Goal: Task Accomplishment & Management: Manage account settings

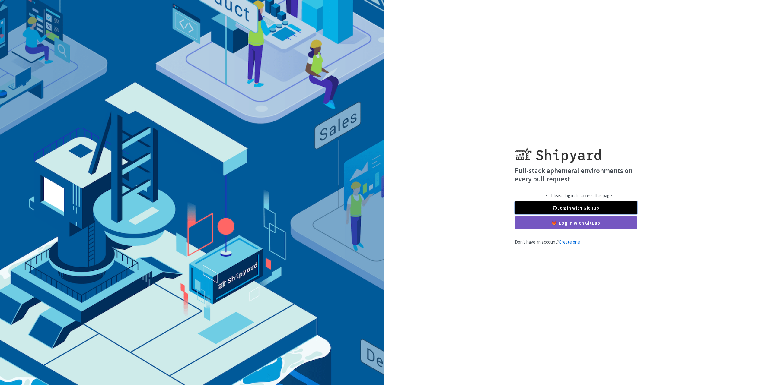
click at [523, 209] on link "Log in with GitHub" at bounding box center [576, 208] width 123 height 13
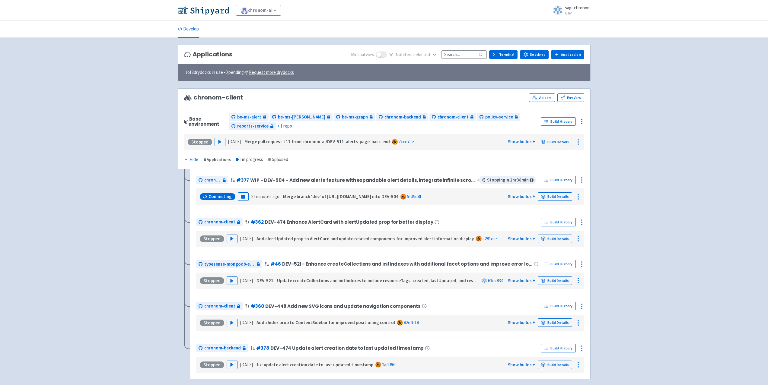
scroll to position [26, 0]
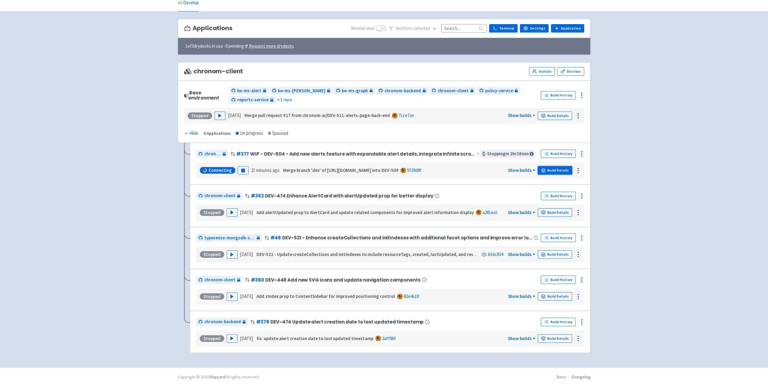
click at [559, 170] on link "Build Details" at bounding box center [555, 170] width 34 height 8
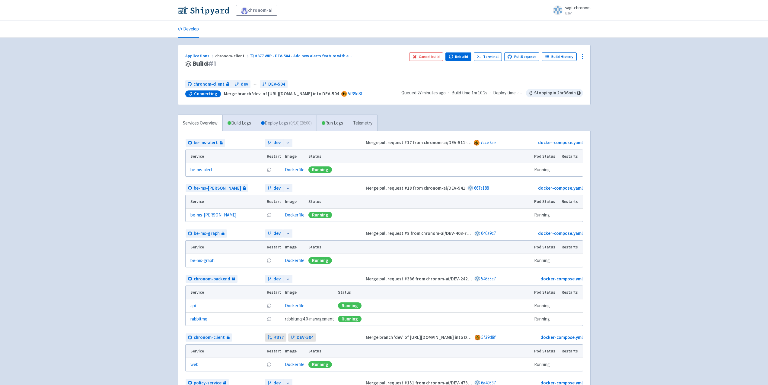
click at [284, 132] on link "Deploy Logs ( 0 / 10 ) (26:00)" at bounding box center [286, 123] width 61 height 17
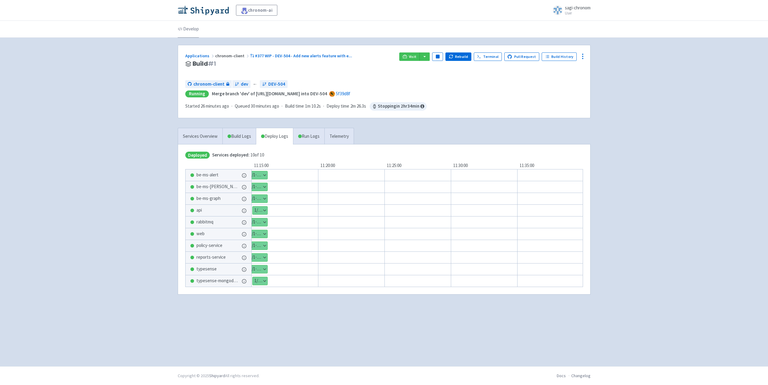
click at [190, 28] on link "Develop" at bounding box center [188, 29] width 21 height 17
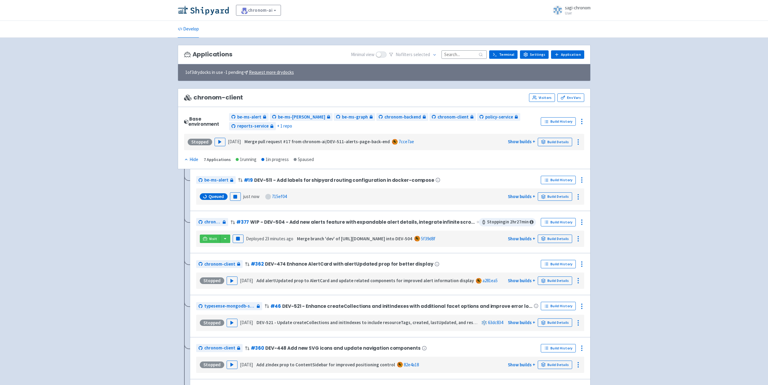
click at [202, 100] on span "chronom-client" at bounding box center [213, 97] width 59 height 7
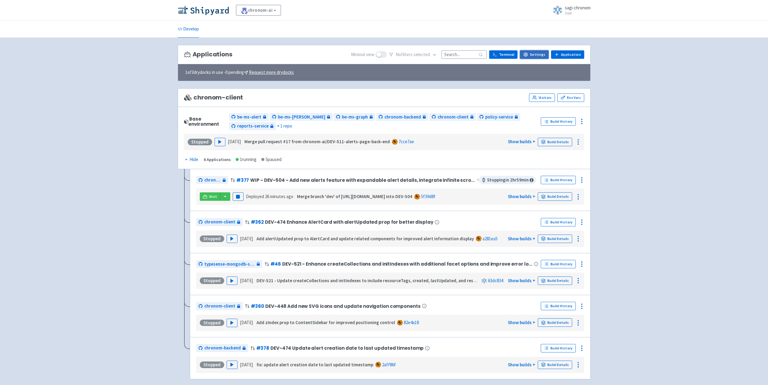
click at [534, 56] on link "Settings" at bounding box center [534, 54] width 29 height 8
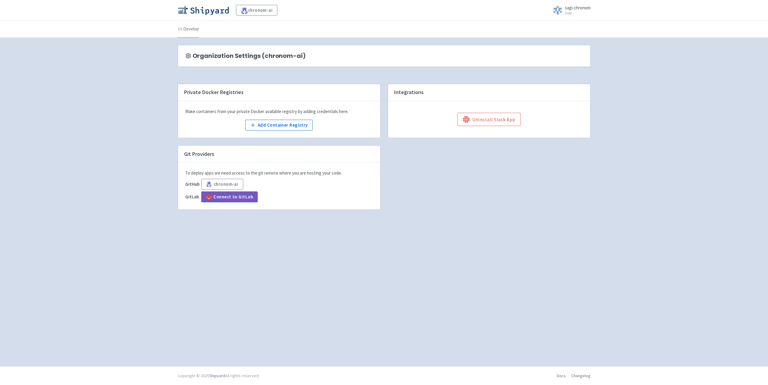
click at [179, 30] on icon at bounding box center [180, 29] width 4 height 4
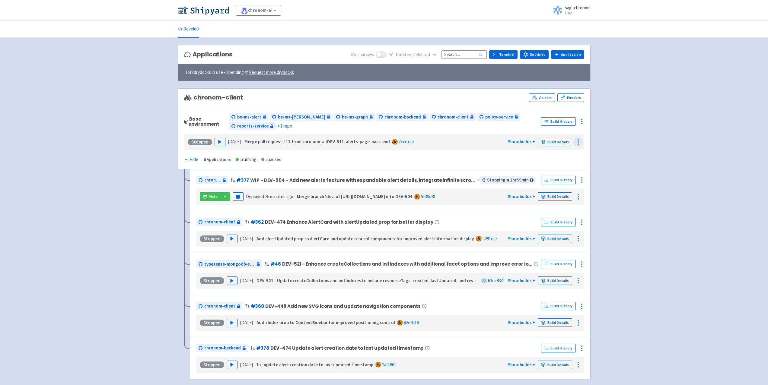
click at [580, 141] on icon at bounding box center [578, 142] width 7 height 7
click at [580, 120] on icon at bounding box center [581, 121] width 7 height 7
click at [572, 134] on span "Configure" at bounding box center [565, 135] width 29 height 8
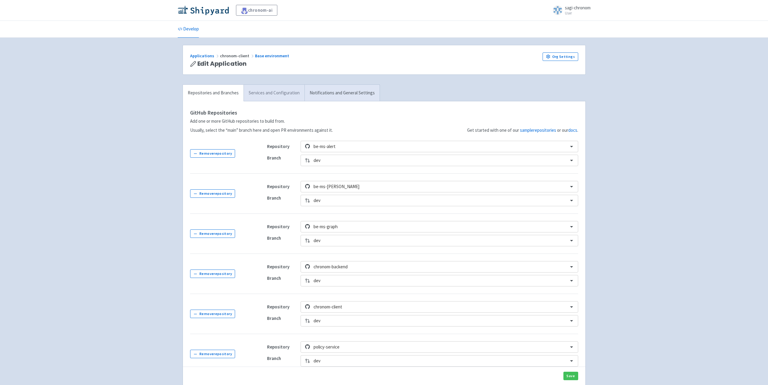
click at [268, 96] on link "Services and Configuration" at bounding box center [274, 93] width 61 height 17
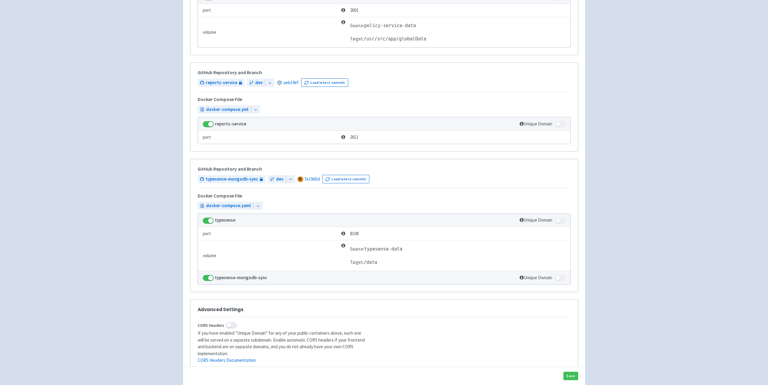
scroll to position [800, 0]
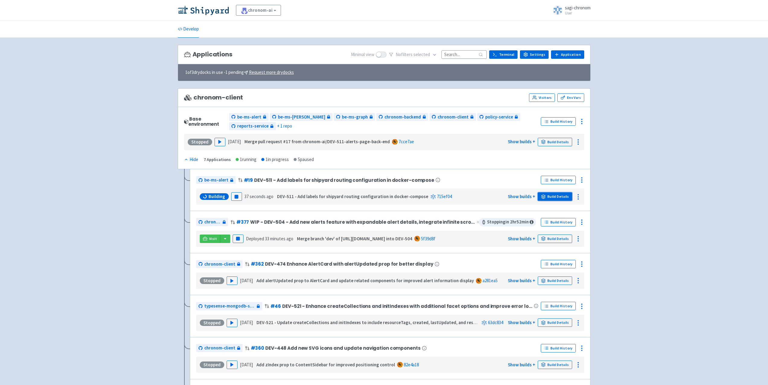
click at [550, 195] on link "Build Details" at bounding box center [555, 197] width 34 height 8
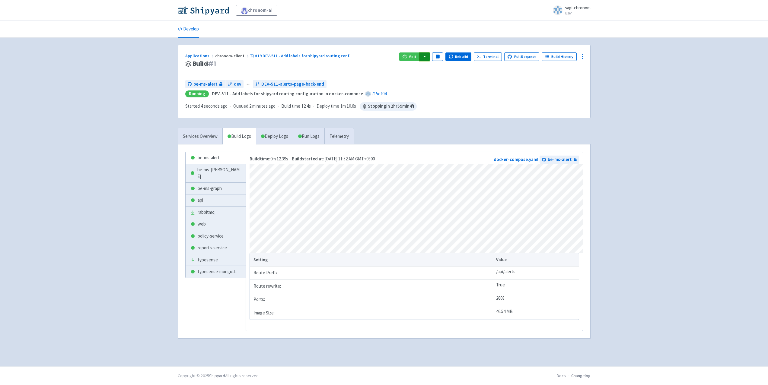
click at [427, 55] on button "button" at bounding box center [425, 57] width 10 height 8
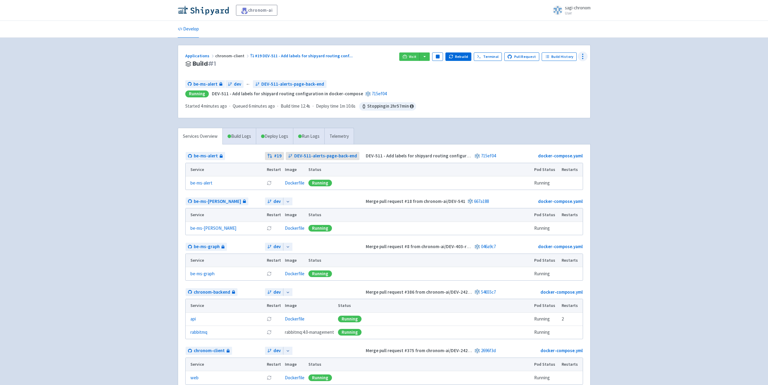
click at [586, 57] on icon at bounding box center [582, 56] width 7 height 7
click at [567, 71] on span "Configure" at bounding box center [561, 70] width 19 height 8
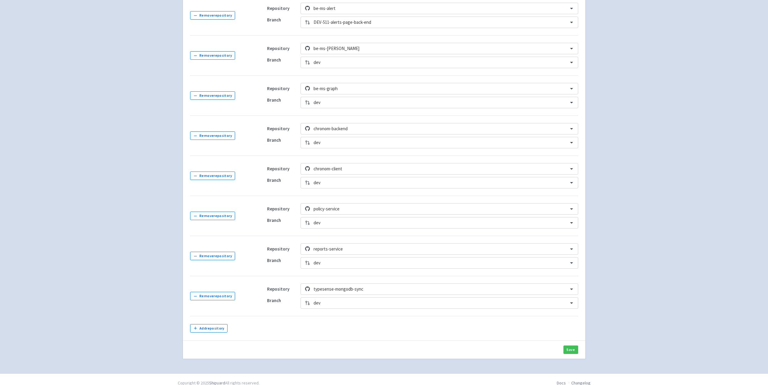
scroll to position [145, 0]
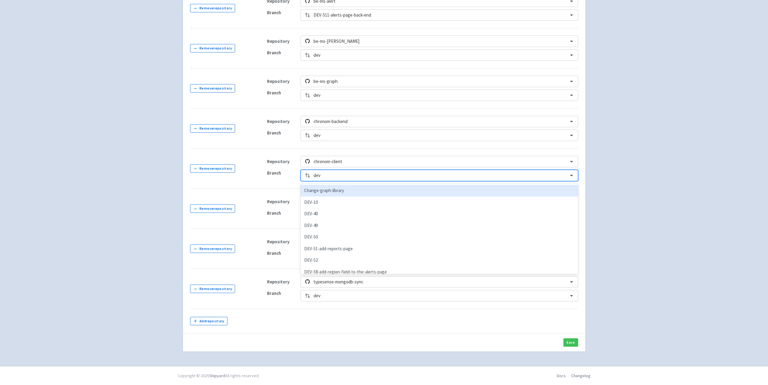
click at [338, 176] on div at bounding box center [439, 176] width 251 height 8
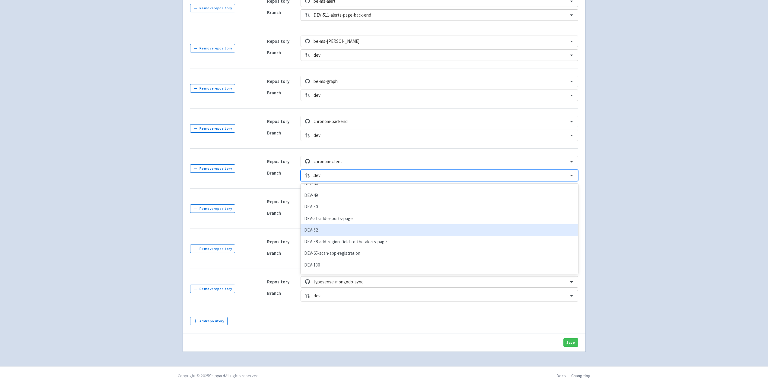
scroll to position [0, 0]
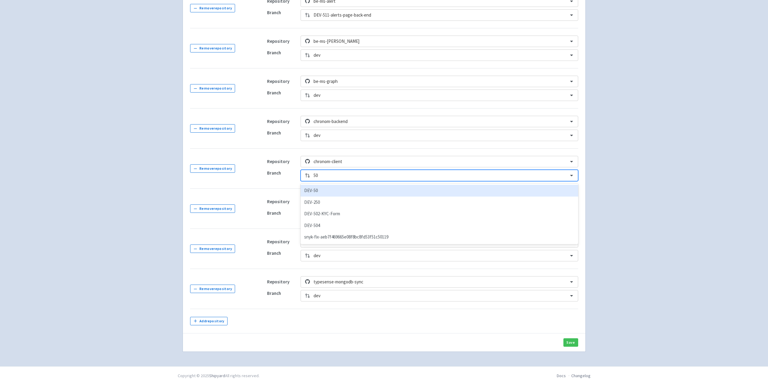
type input "504"
click at [359, 187] on div "DEV-504" at bounding box center [439, 191] width 277 height 12
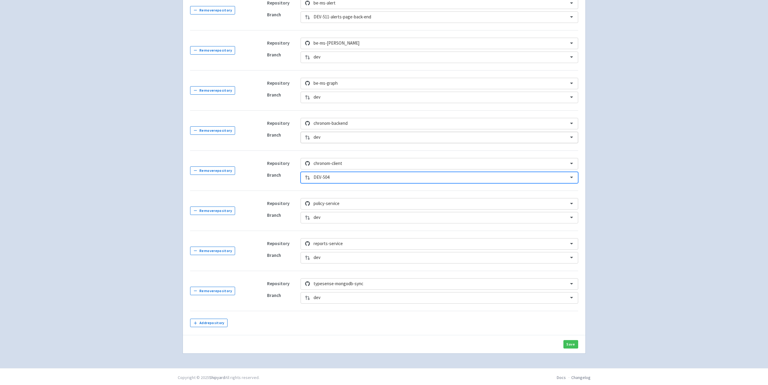
scroll to position [167, 0]
click at [574, 342] on button "Save" at bounding box center [571, 343] width 15 height 8
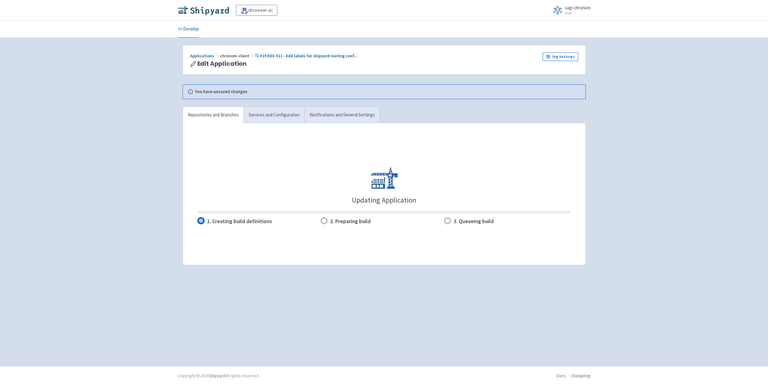
scroll to position [0, 0]
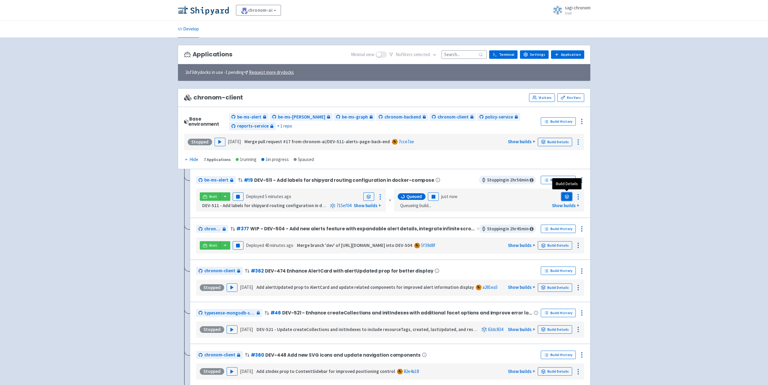
click at [562, 194] on link at bounding box center [566, 197] width 11 height 8
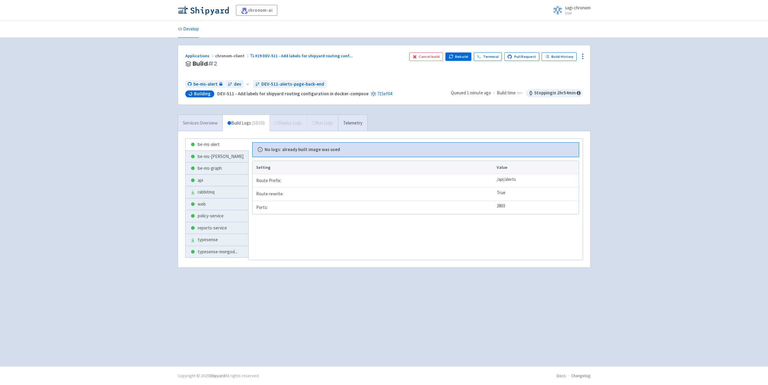
click at [205, 121] on link "Services Overview" at bounding box center [200, 123] width 44 height 17
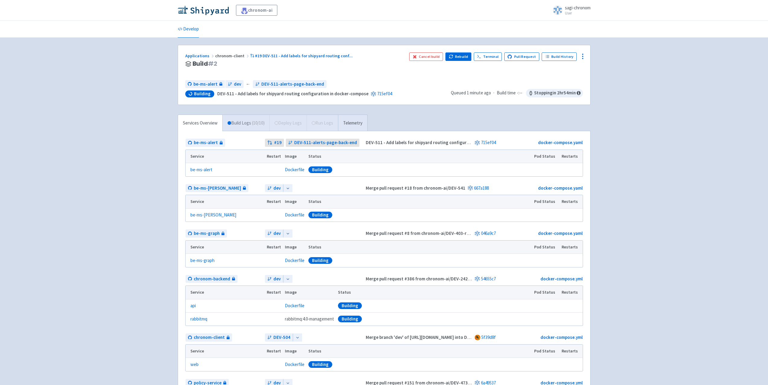
click at [261, 123] on span "( 10 / 10 )" at bounding box center [258, 123] width 13 height 7
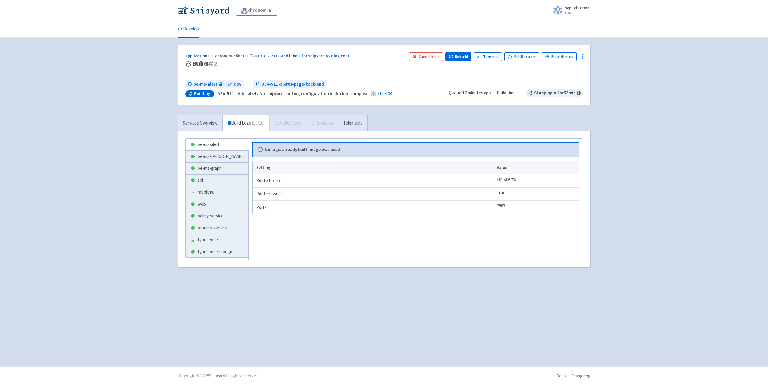
click at [289, 123] on div "Services Overview Build Logs ( 10 / 10 ) Deploy Logs Run Logs Telemetry" at bounding box center [273, 123] width 190 height 17
click at [215, 123] on link "Services Overview" at bounding box center [200, 123] width 44 height 17
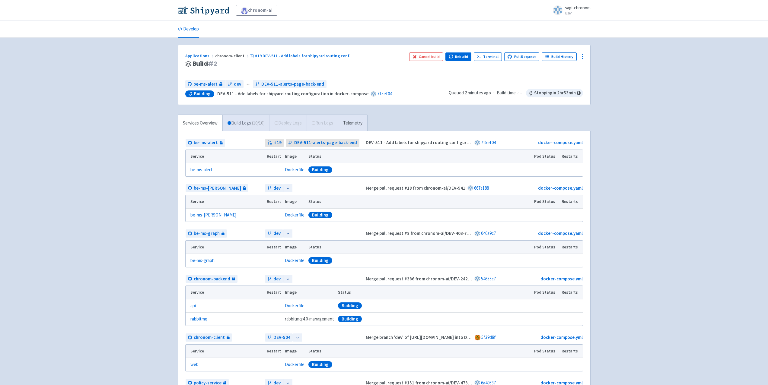
click at [252, 124] on link "Build Logs ( 10 / 10 )" at bounding box center [246, 123] width 47 height 17
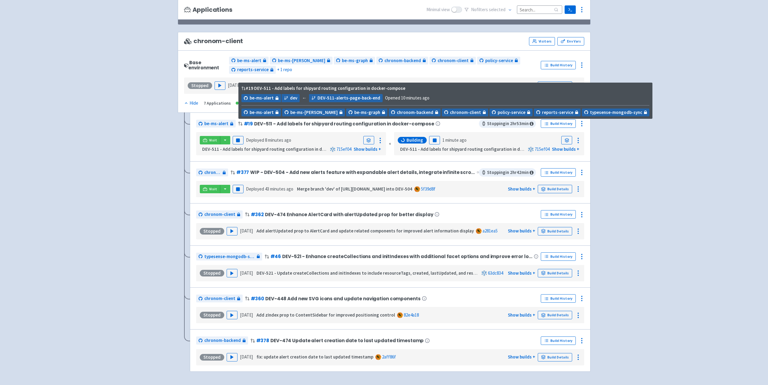
scroll to position [60, 0]
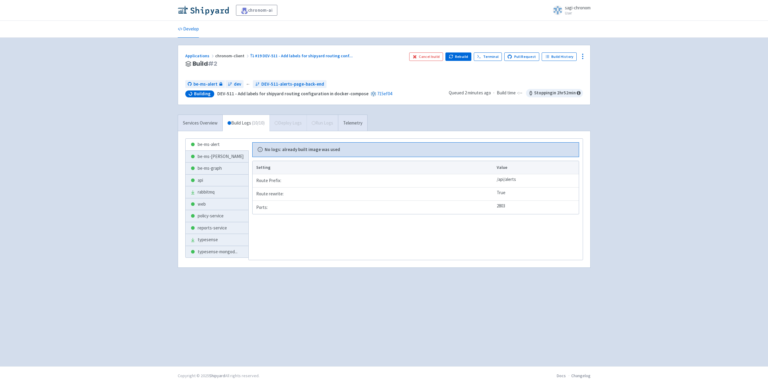
click at [291, 125] on div "Services Overview Build Logs ( 10 / 10 ) Deploy Logs Run Logs Telemetry" at bounding box center [273, 123] width 190 height 17
drag, startPoint x: 346, startPoint y: 124, endPoint x: 349, endPoint y: 123, distance: 3.5
click at [346, 124] on link "Telemetry" at bounding box center [352, 123] width 29 height 17
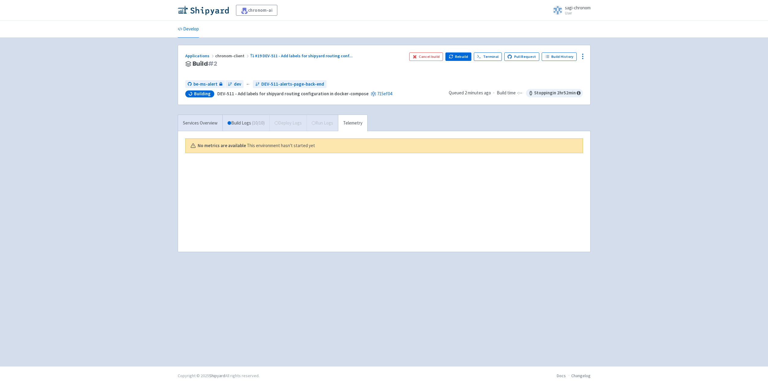
click at [315, 120] on div "Services Overview Build Logs ( 10 / 10 ) Deploy Logs Run Logs Telemetry" at bounding box center [273, 123] width 190 height 17
click at [265, 122] on span "( 10 / 10 )" at bounding box center [258, 123] width 13 height 7
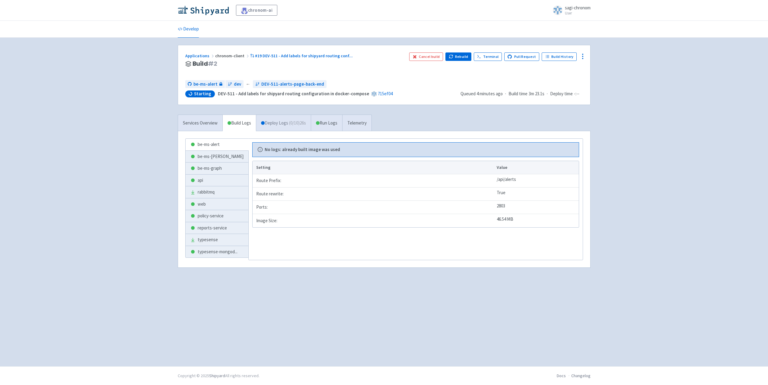
click at [276, 120] on link "Deploy Logs ( 0 / 10 ) 26s" at bounding box center [283, 123] width 55 height 17
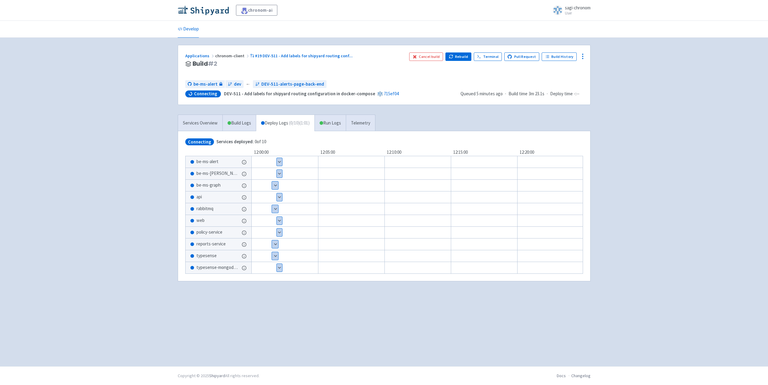
click at [277, 160] on button "Show details" at bounding box center [279, 162] width 5 height 8
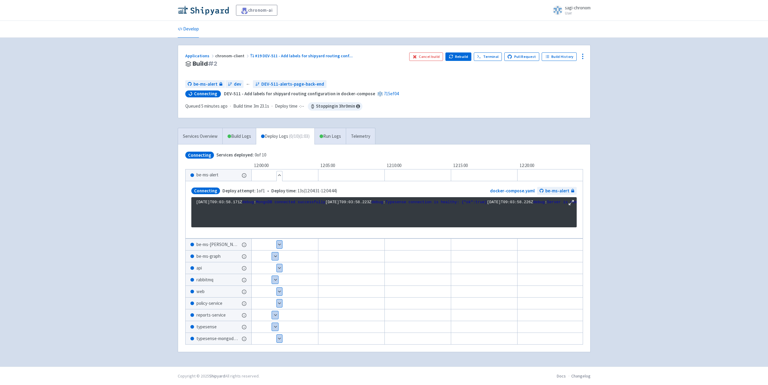
click at [277, 171] on button "Hide details" at bounding box center [279, 175] width 5 height 8
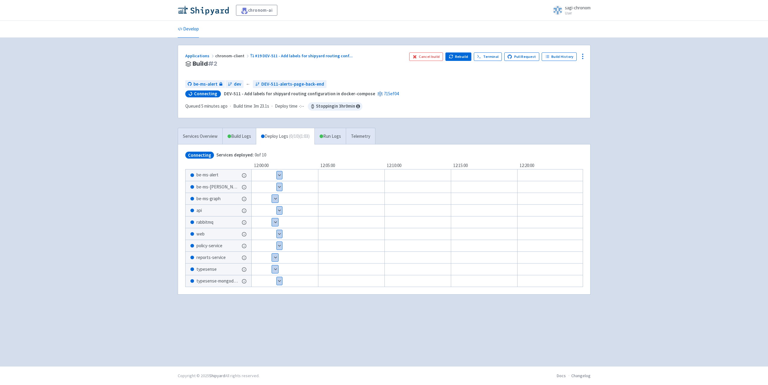
click at [281, 193] on div "Show details 1 / 1 ⋅ Connecting" at bounding box center [426, 199] width 386 height 12
click at [280, 183] on button "Show details" at bounding box center [279, 187] width 5 height 8
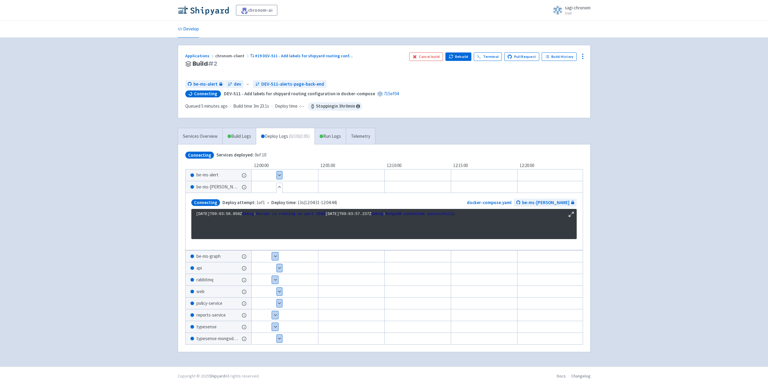
click at [280, 183] on button "Hide details" at bounding box center [279, 187] width 5 height 8
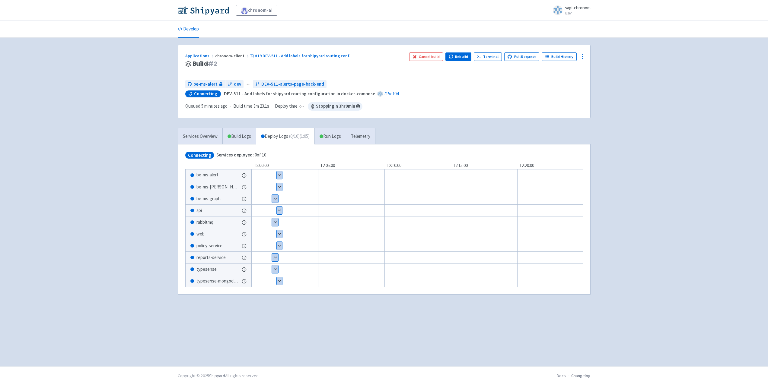
click at [276, 193] on div "Show details 1 / 1 ⋅ Connecting" at bounding box center [426, 199] width 386 height 12
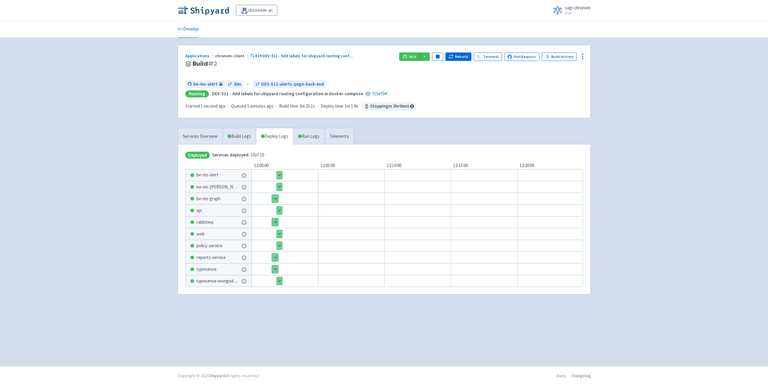
click at [277, 168] on div "12:00:00" at bounding box center [285, 165] width 66 height 7
click at [189, 32] on link "Develop" at bounding box center [188, 29] width 21 height 17
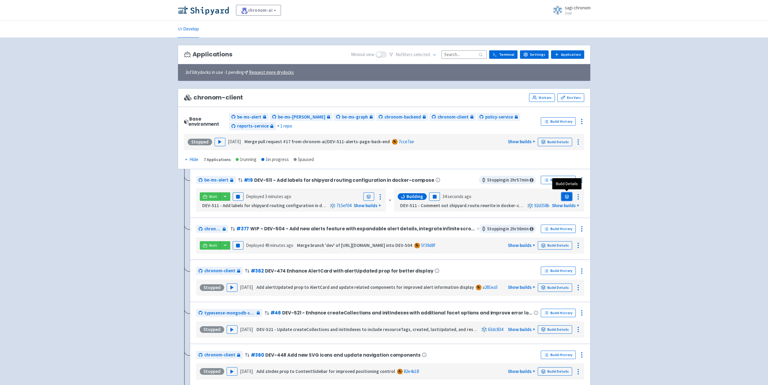
click at [570, 196] on link at bounding box center [566, 197] width 11 height 8
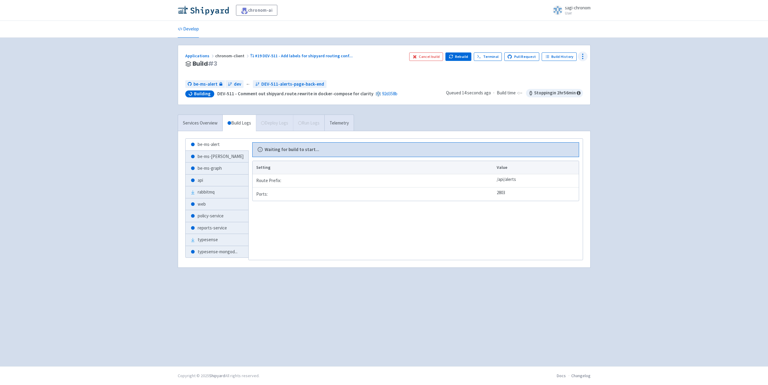
click at [584, 54] on icon at bounding box center [582, 56] width 7 height 7
click at [577, 69] on icon at bounding box center [578, 69] width 5 height 5
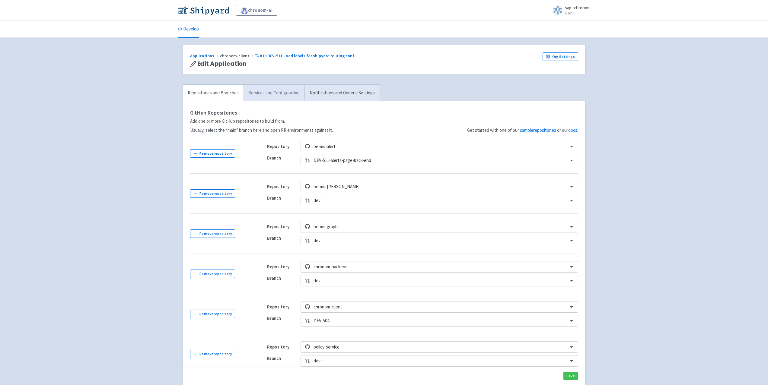
click at [264, 89] on link "Services and Configuration" at bounding box center [274, 93] width 61 height 17
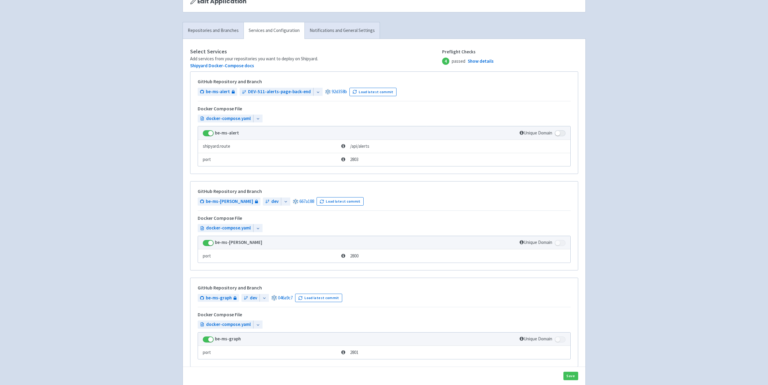
scroll to position [60, 0]
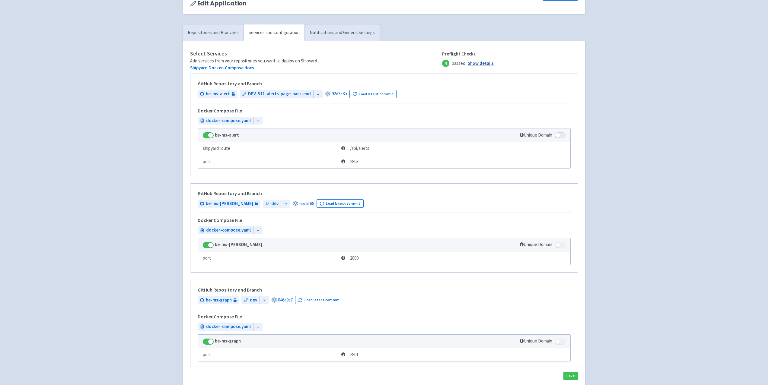
click at [489, 62] on link "Show details" at bounding box center [481, 63] width 26 height 7
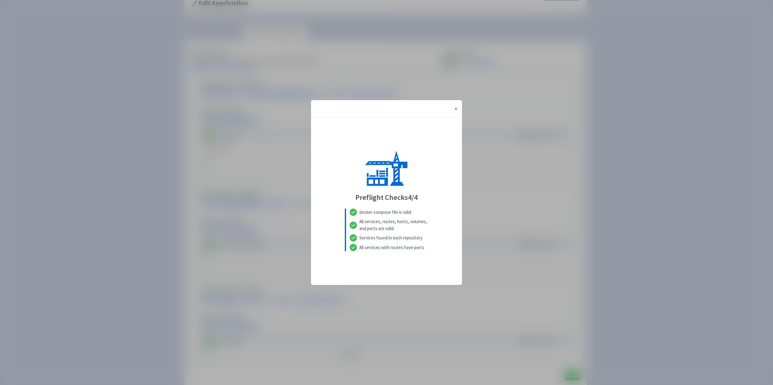
click at [455, 110] on span "×" at bounding box center [456, 109] width 2 height 6
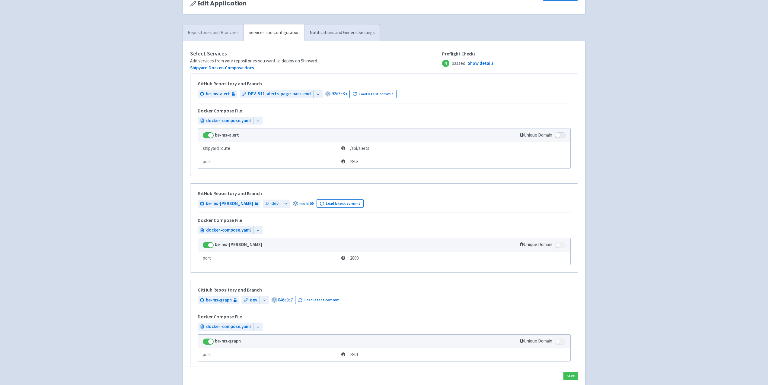
click at [216, 38] on link "Repositories and Branches" at bounding box center [213, 32] width 61 height 17
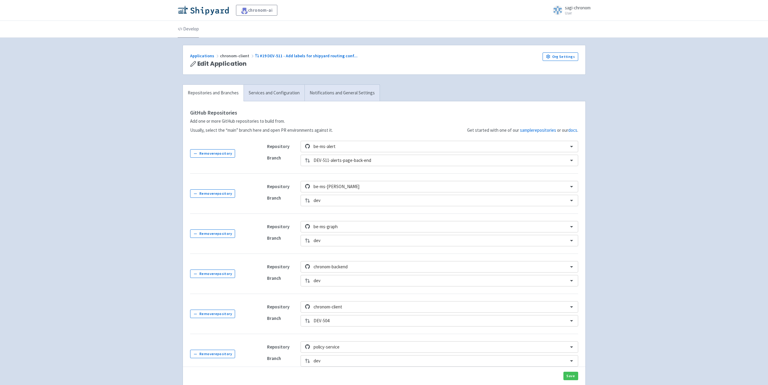
click at [193, 33] on link "Develop" at bounding box center [188, 29] width 21 height 17
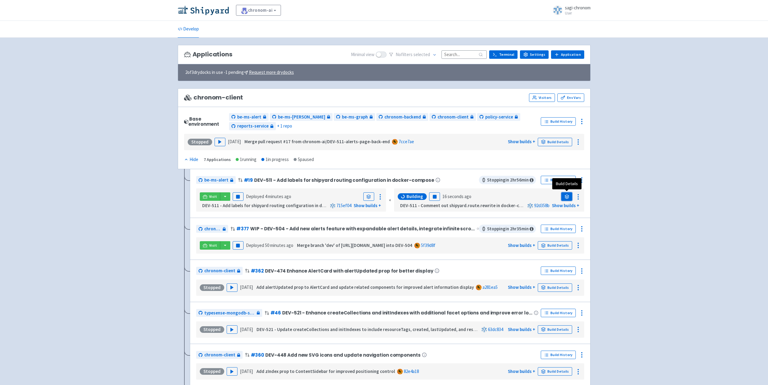
click at [566, 198] on icon at bounding box center [567, 198] width 4 height 1
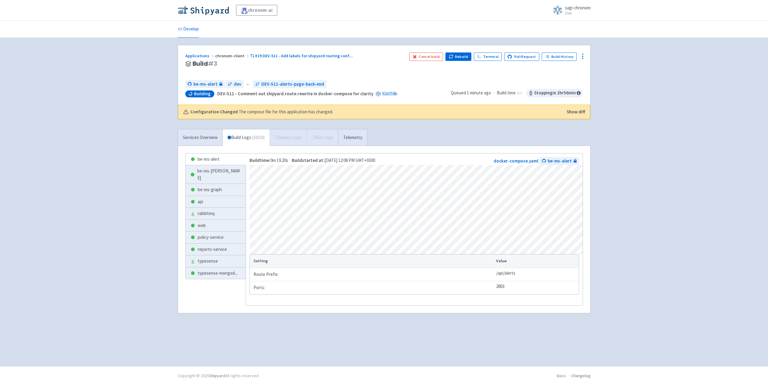
click at [576, 113] on button "Show diff" at bounding box center [576, 112] width 18 height 7
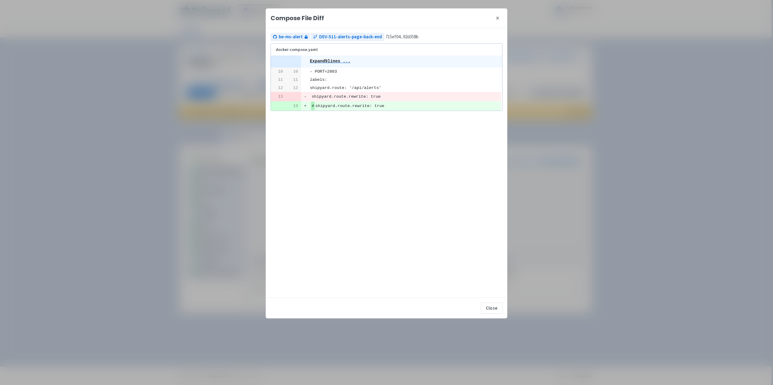
click at [496, 19] on icon at bounding box center [497, 18] width 5 height 5
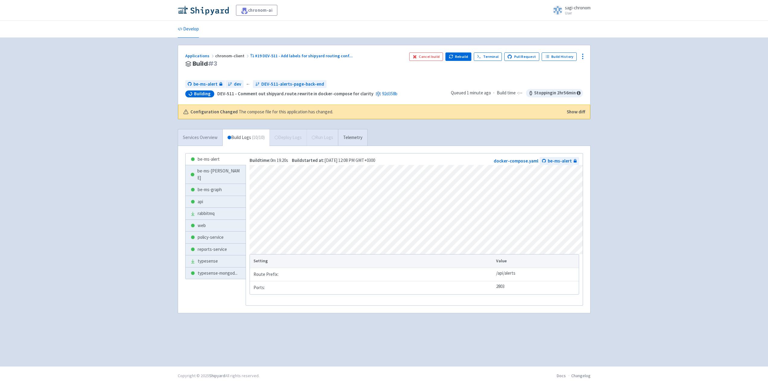
click at [207, 140] on link "Services Overview" at bounding box center [200, 137] width 44 height 17
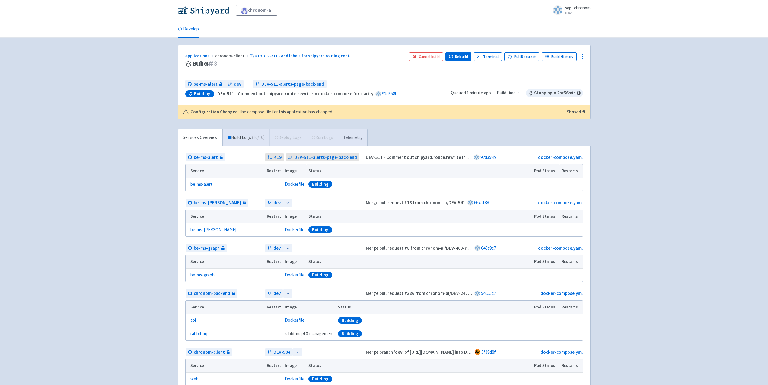
click at [355, 138] on link "Telemetry" at bounding box center [352, 137] width 29 height 17
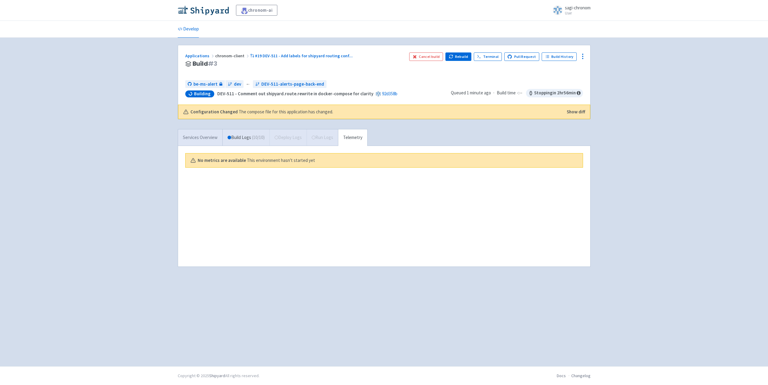
click at [197, 138] on link "Services Overview" at bounding box center [200, 137] width 44 height 17
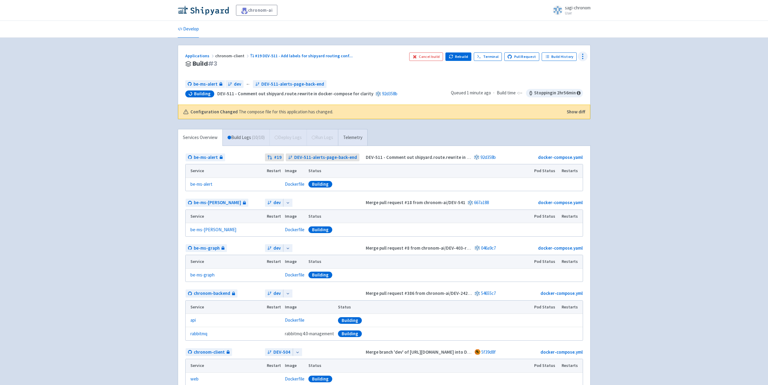
click at [583, 58] on icon at bounding box center [582, 56] width 7 height 7
click at [461, 122] on div "Applications chronom-client #19 DEV-511 - Add labels for shipyard routing conf …" at bounding box center [384, 301] width 413 height 513
click at [434, 136] on div "Services Overview Build Logs ( 10 / 10 ) Deploy Logs Run Logs Telemetry be-ms-a…" at bounding box center [384, 343] width 420 height 429
click at [127, 103] on div "chronom-ai sagi-chronom User Profile Sign out Develop #" at bounding box center [384, 282] width 768 height 565
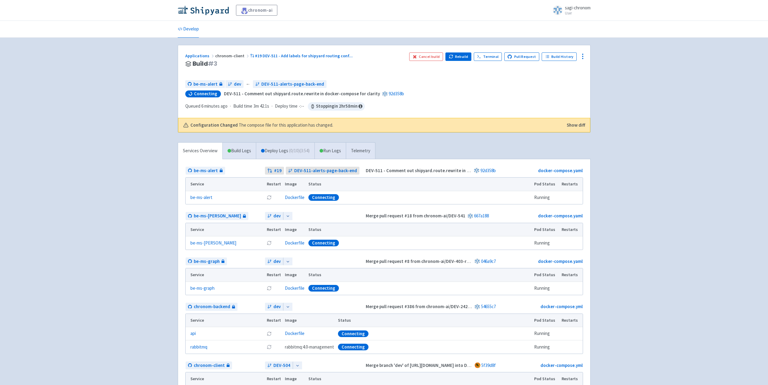
click at [692, 115] on div "chronom-ai sagi-chronom User Profile Sign out Develop #" at bounding box center [384, 289] width 768 height 579
click at [278, 147] on link "Deploy Logs ( 0 / 10 ) (4:01)" at bounding box center [285, 151] width 59 height 17
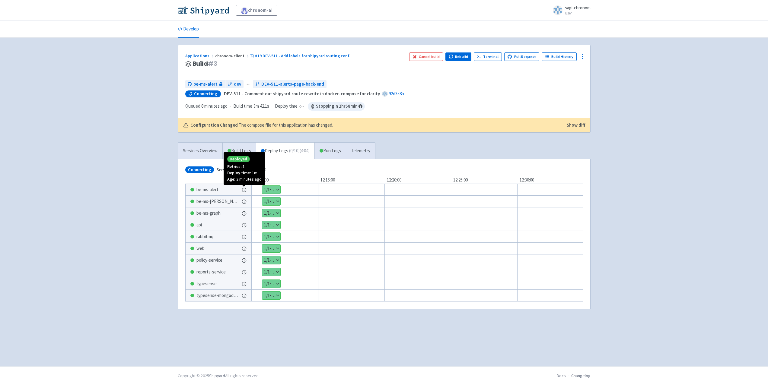
click at [244, 190] on icon at bounding box center [244, 190] width 0 height 1
drag, startPoint x: 210, startPoint y: 189, endPoint x: 223, endPoint y: 189, distance: 13.0
click at [211, 189] on span "be-ms-alert" at bounding box center [208, 190] width 22 height 7
click at [273, 190] on button "Show details" at bounding box center [271, 190] width 18 height 8
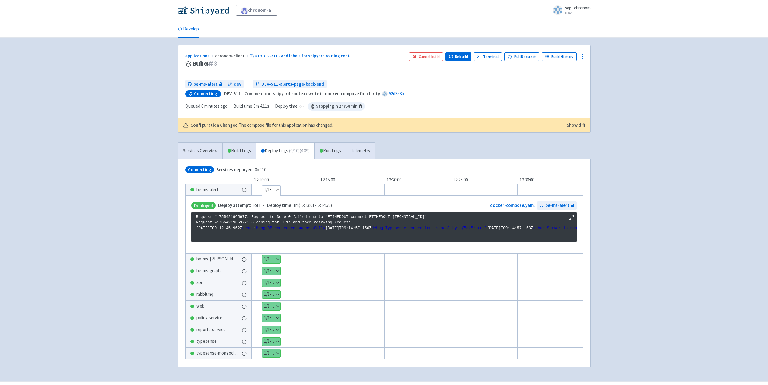
click at [273, 190] on button "Hide details" at bounding box center [271, 190] width 18 height 8
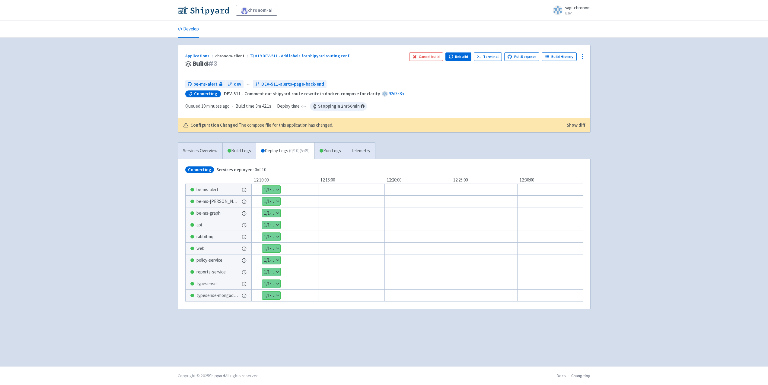
click at [300, 106] on span "Deploy time" at bounding box center [288, 106] width 23 height 7
click at [237, 155] on link "Build Logs" at bounding box center [239, 151] width 33 height 17
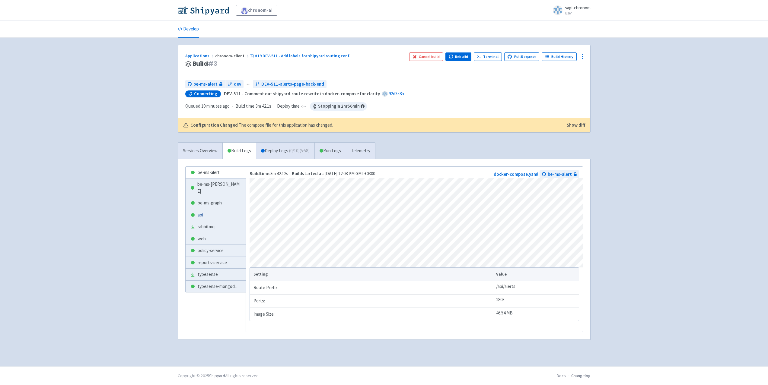
click at [213, 209] on link "api" at bounding box center [216, 215] width 60 height 12
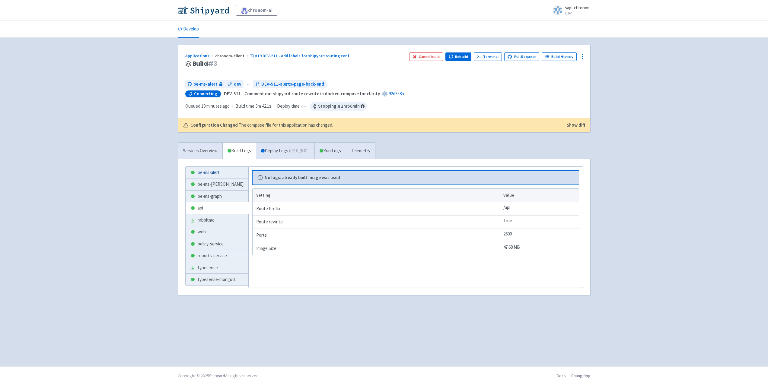
click at [221, 176] on link "be-ms-alert" at bounding box center [217, 173] width 63 height 12
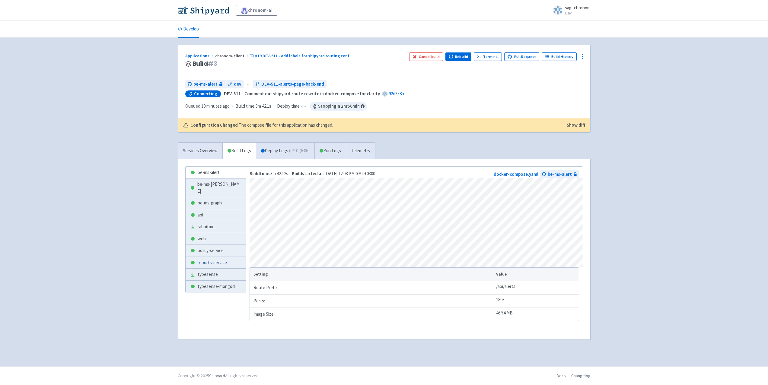
click at [203, 257] on link "reports-service" at bounding box center [216, 263] width 60 height 12
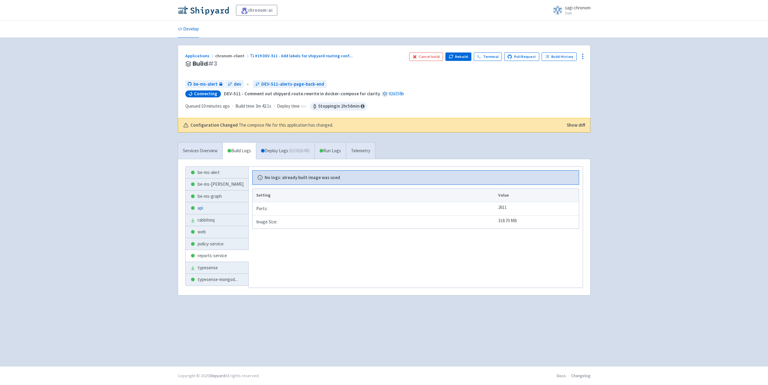
click at [212, 209] on link "api" at bounding box center [217, 209] width 63 height 12
click at [302, 154] on span "( 0 / 10 ) (6:09)" at bounding box center [299, 151] width 21 height 7
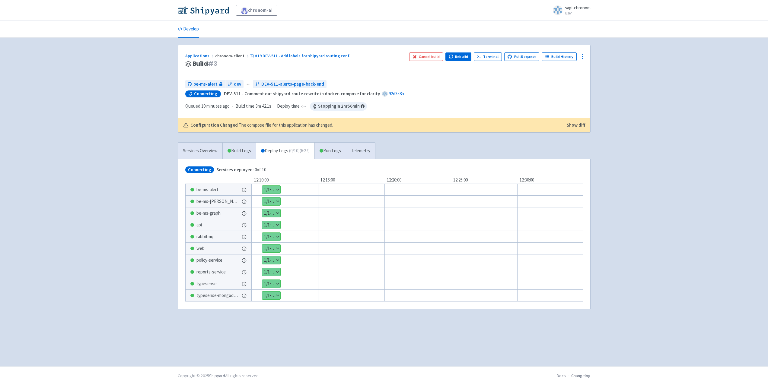
click at [203, 171] on span "Connecting" at bounding box center [199, 170] width 29 height 7
click at [276, 190] on button "Show details" at bounding box center [271, 190] width 18 height 8
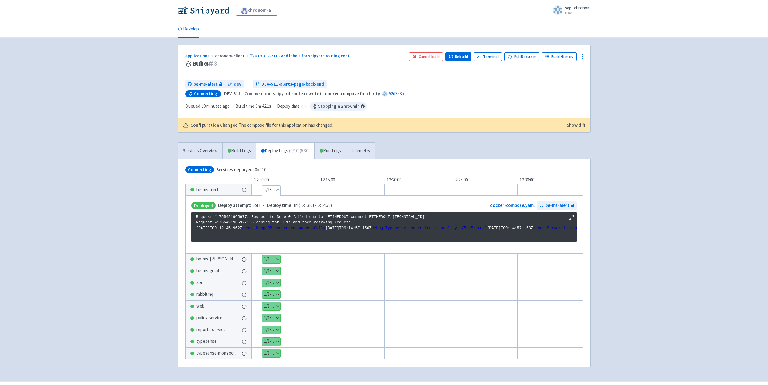
scroll to position [19, 0]
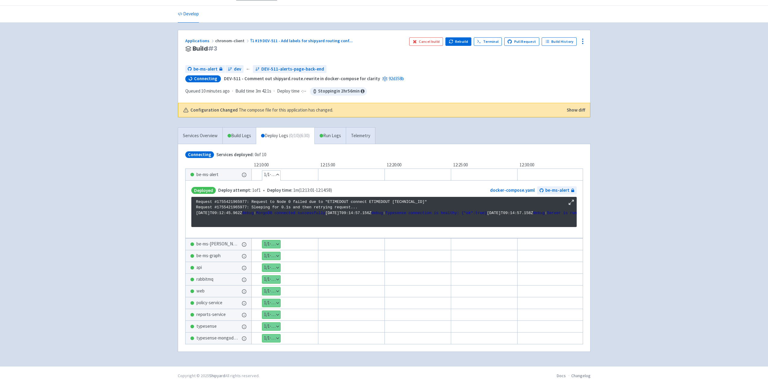
click at [277, 240] on div "Show details 1 / 1 ⋅ Deployed" at bounding box center [271, 244] width 19 height 8
click at [274, 242] on button "Show details" at bounding box center [271, 245] width 18 height 8
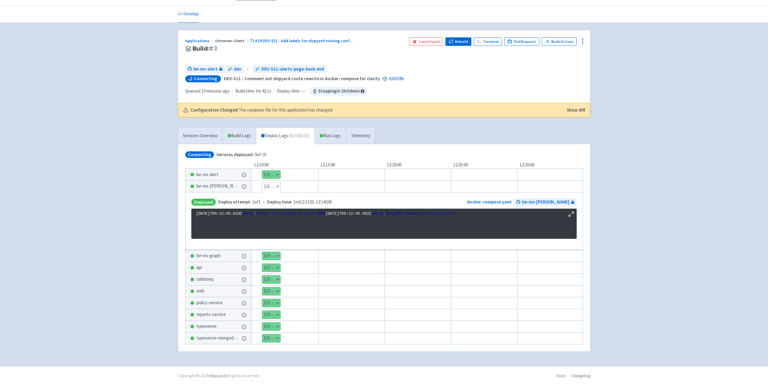
scroll to position [17, 0]
click at [273, 264] on button "Show details" at bounding box center [271, 268] width 18 height 8
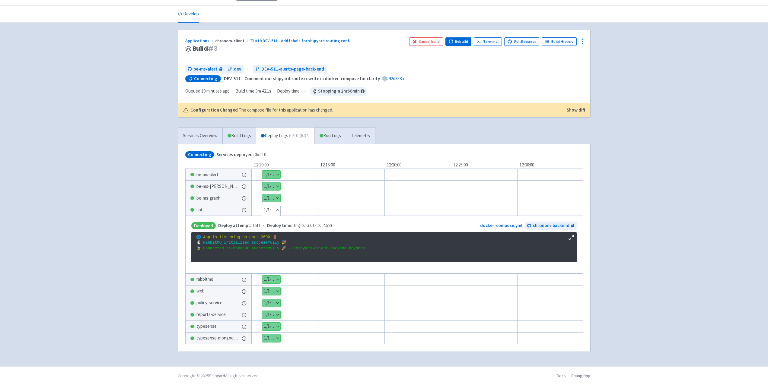
click at [273, 276] on button "Show details" at bounding box center [271, 280] width 18 height 8
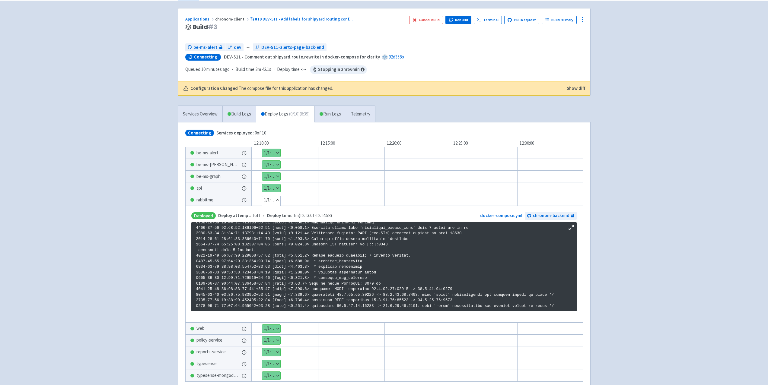
scroll to position [47, 0]
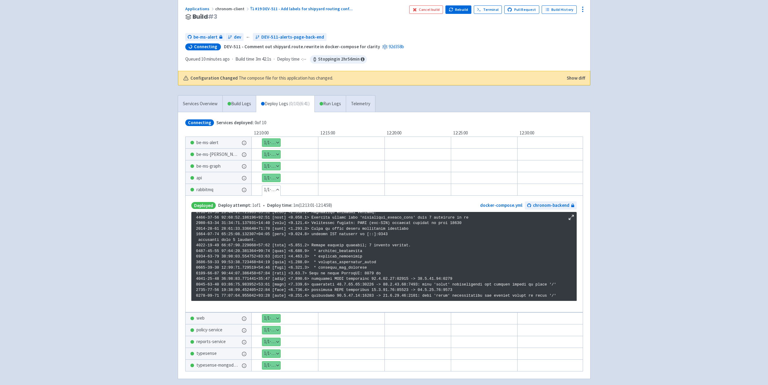
click at [279, 322] on button "Show details" at bounding box center [271, 319] width 18 height 8
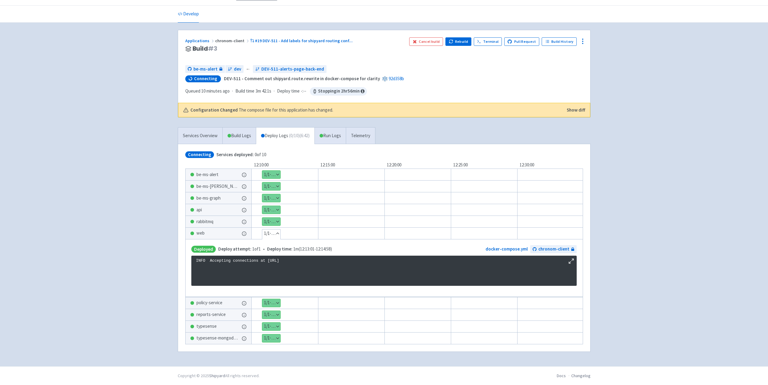
click at [276, 318] on div "Show details 1 / 1 ⋅ Deployed" at bounding box center [426, 315] width 386 height 12
click at [275, 299] on button "Show details" at bounding box center [271, 303] width 18 height 8
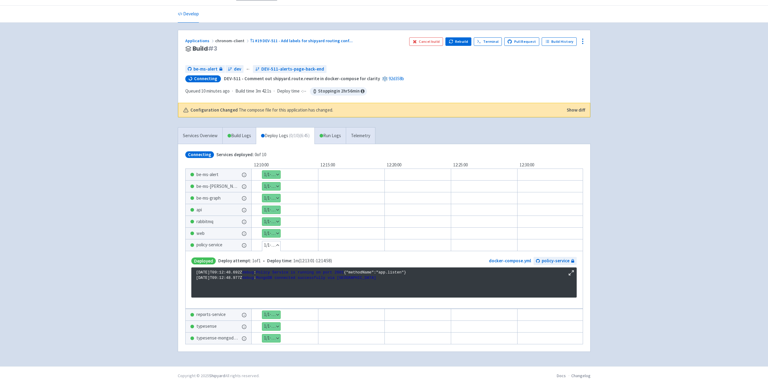
click at [277, 315] on button "Show details" at bounding box center [271, 315] width 18 height 8
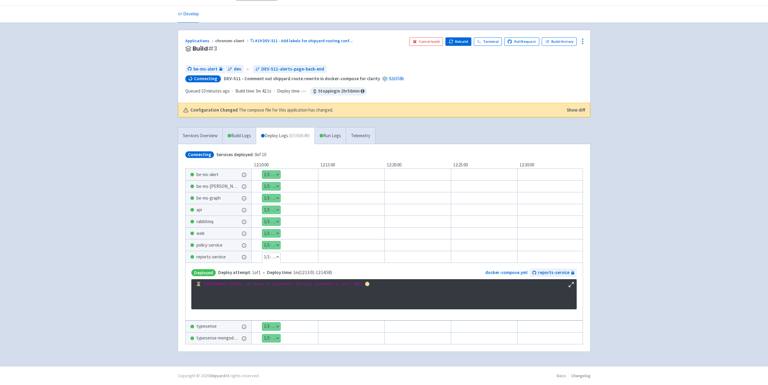
click at [277, 326] on button "Show details" at bounding box center [271, 327] width 18 height 8
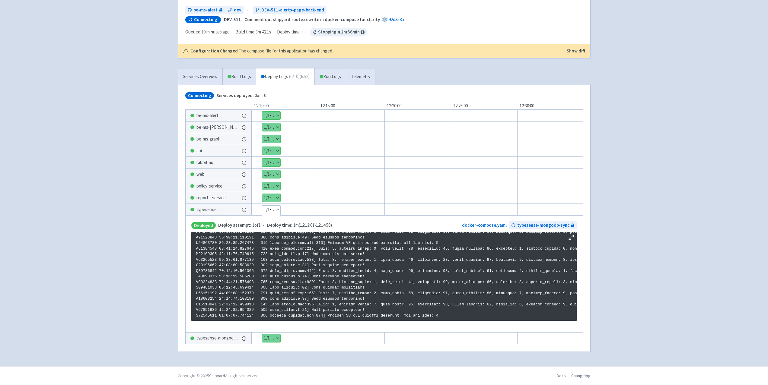
scroll to position [592, 0]
click at [273, 338] on button "Show details" at bounding box center [271, 339] width 18 height 8
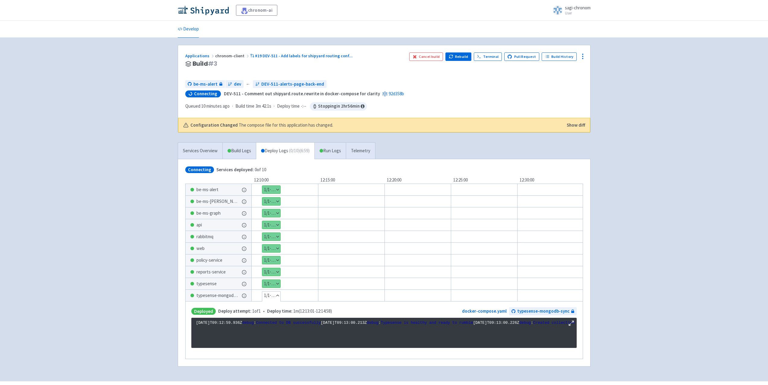
click at [475, 91] on span "Connecting DEV-511 - Comment out shipyard.route.rewrite in docker-compose for c…" at bounding box center [384, 94] width 398 height 7
click at [430, 58] on button "button" at bounding box center [425, 57] width 10 height 8
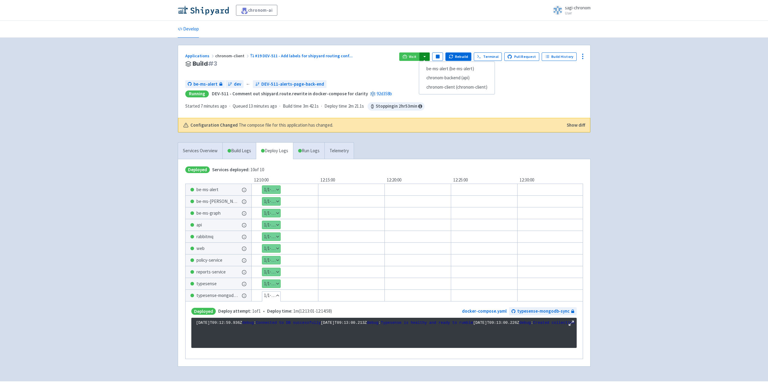
click at [369, 72] on div "Applications chronom-client #19 DEV-511 - Add labels for shipyard routing conf …" at bounding box center [289, 64] width 209 height 23
click at [221, 70] on link "A newer build is available →" at bounding box center [289, 72] width 209 height 7
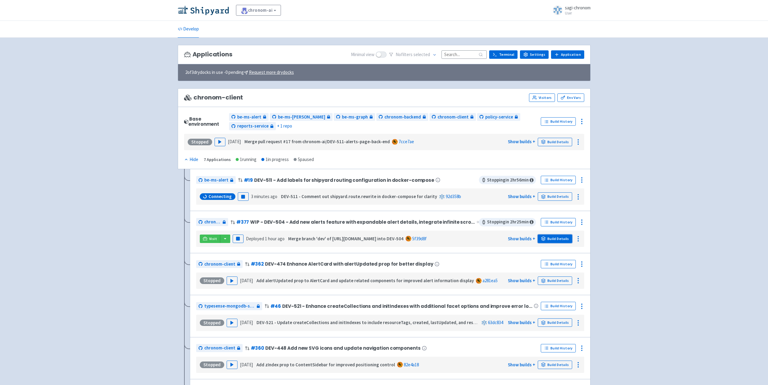
click at [559, 236] on link "Build Details" at bounding box center [555, 239] width 34 height 8
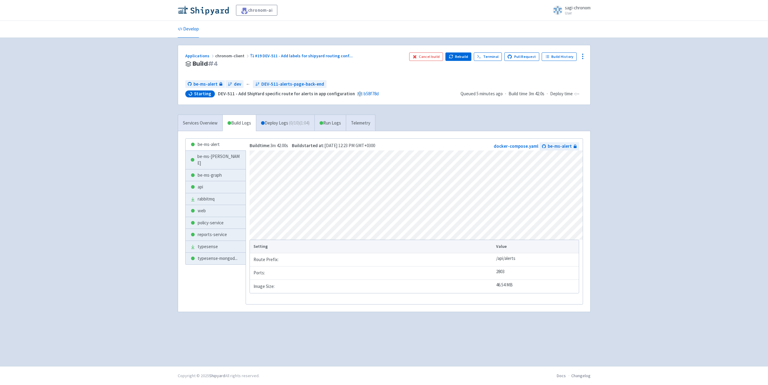
click at [461, 120] on div "Services Overview Build Logs Deploy Logs ( 0 / 10 ) (1:04) Run Logs Telemetry b…" at bounding box center [384, 217] width 420 height 205
click at [293, 123] on span "( 0 / 10 ) (1:08)" at bounding box center [299, 123] width 21 height 7
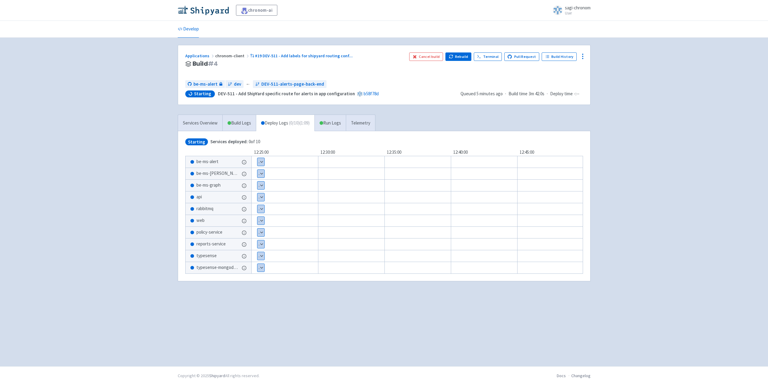
click at [259, 160] on button "Show details" at bounding box center [260, 162] width 7 height 8
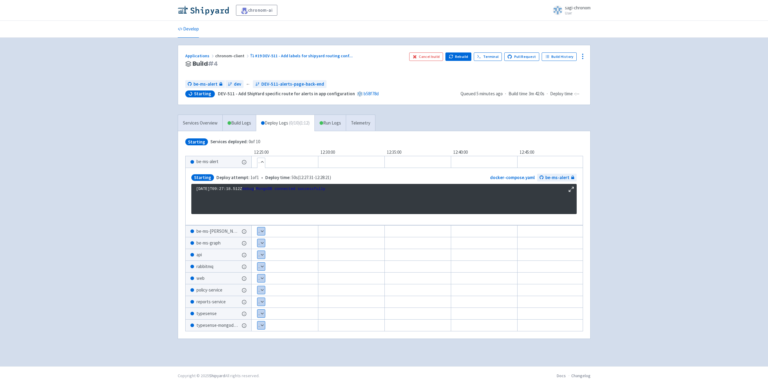
click at [260, 164] on button "Hide details" at bounding box center [261, 162] width 8 height 8
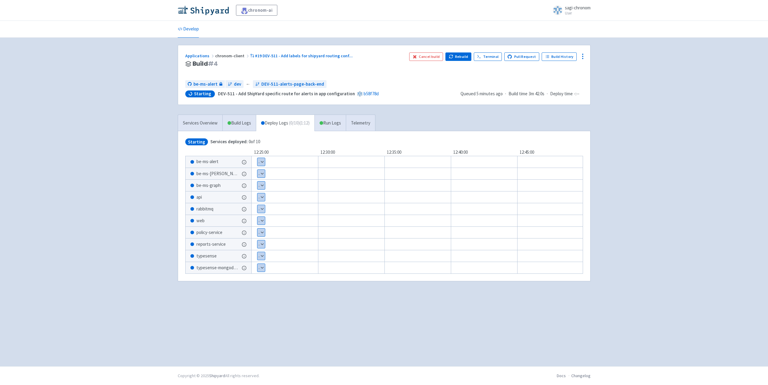
click at [260, 174] on button "Show details" at bounding box center [261, 174] width 8 height 8
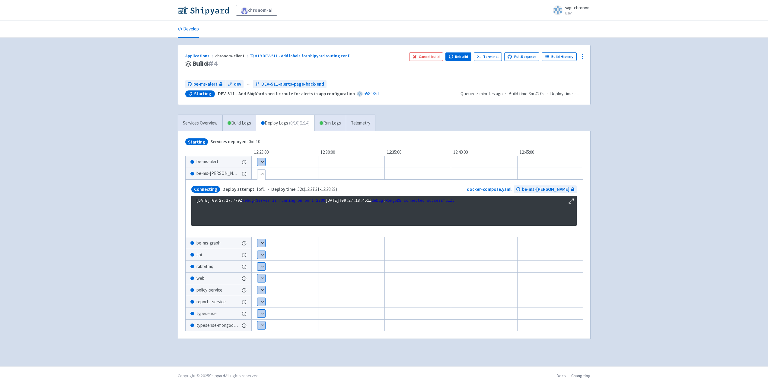
click at [260, 174] on button "Hide details" at bounding box center [261, 174] width 8 height 8
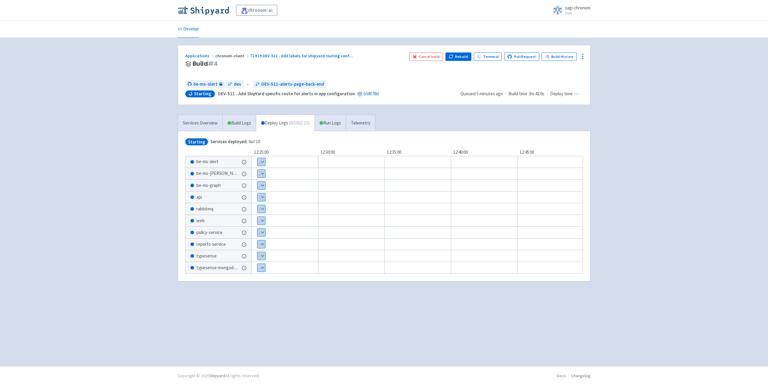
click at [261, 159] on button "Show details" at bounding box center [261, 162] width 8 height 8
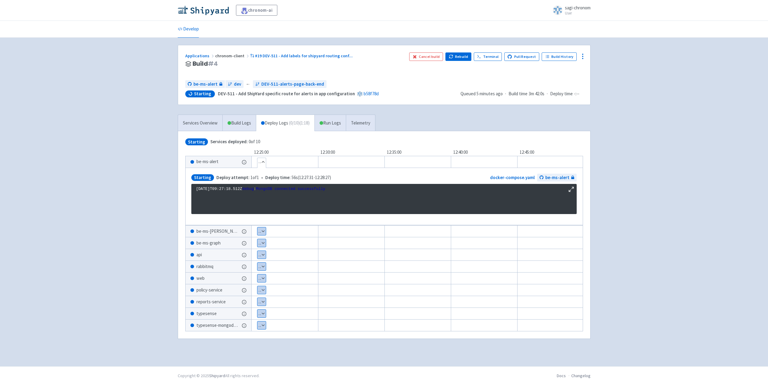
click at [262, 165] on button "Hide details" at bounding box center [261, 162] width 8 height 8
click at [260, 158] on div "Hide details 1 / 1 ⋅ Starting" at bounding box center [261, 163] width 9 height 10
click at [260, 225] on div "Starting Deploy attempt: 1 of 1 • Deploy time: 57s ( 12:27:31 - 12:28:28 ) dock…" at bounding box center [384, 197] width 398 height 58
click at [265, 276] on div "Show details 1 / 1 ⋅ Connecting" at bounding box center [426, 279] width 386 height 12
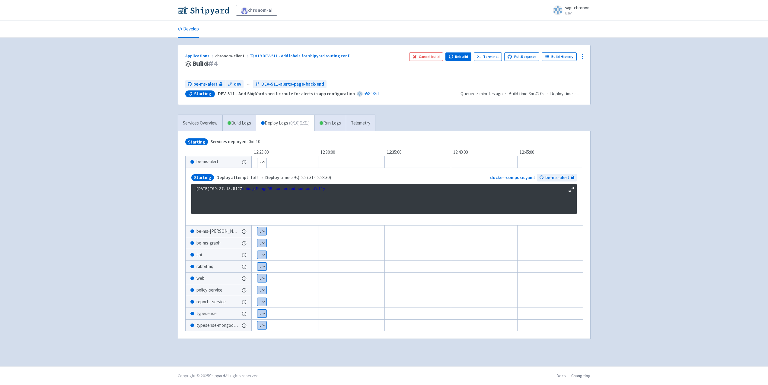
click at [265, 275] on button "Show details" at bounding box center [261, 279] width 9 height 8
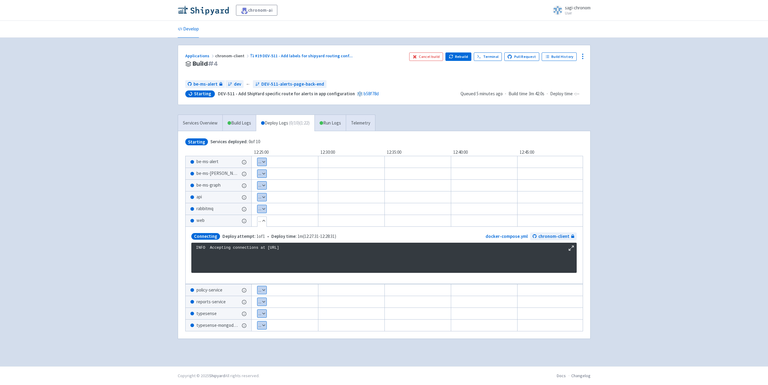
click at [264, 218] on button "Hide details" at bounding box center [261, 221] width 9 height 8
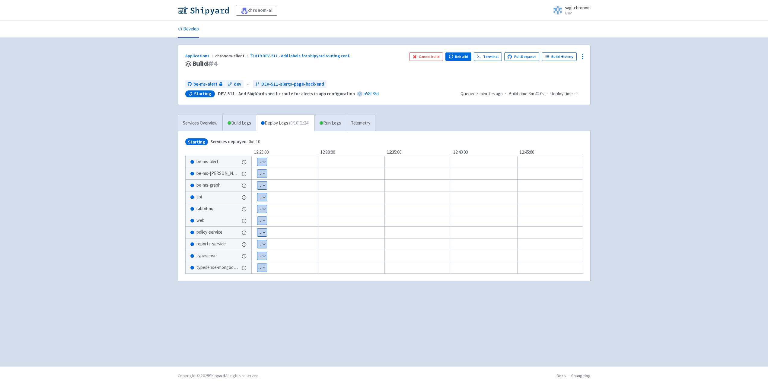
click at [121, 71] on div "chronom-ai sagi-chronom User Profile Sign out Develop #" at bounding box center [384, 183] width 768 height 367
